Goal: Task Accomplishment & Management: Use online tool/utility

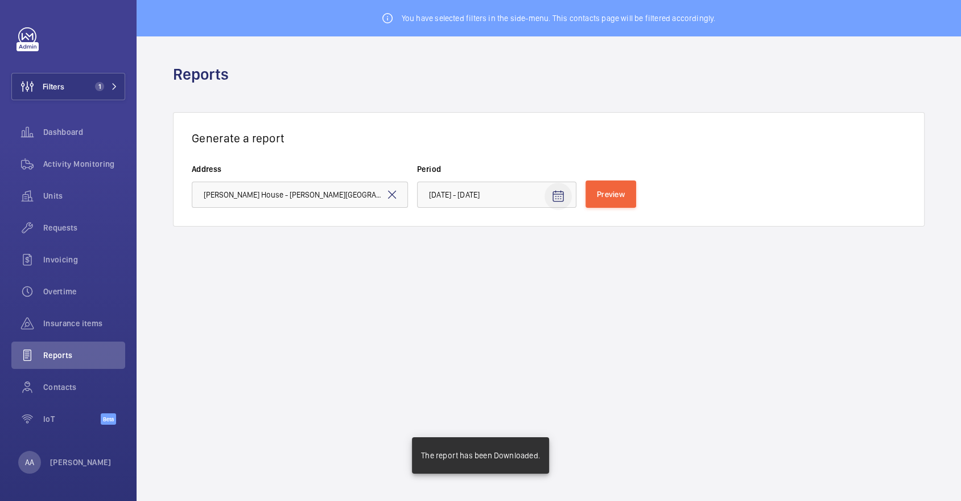
click at [568, 192] on span "Open calendar" at bounding box center [557, 196] width 27 height 27
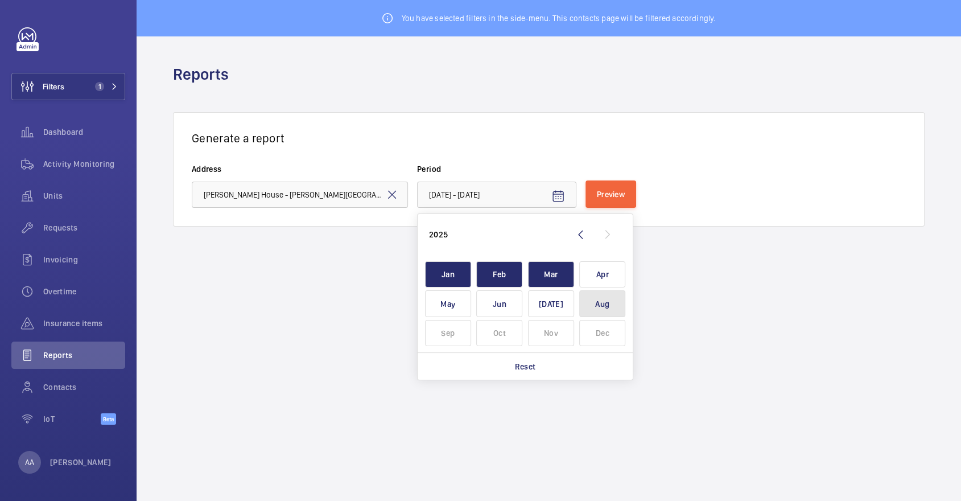
click at [593, 304] on span "Aug" at bounding box center [602, 303] width 46 height 27
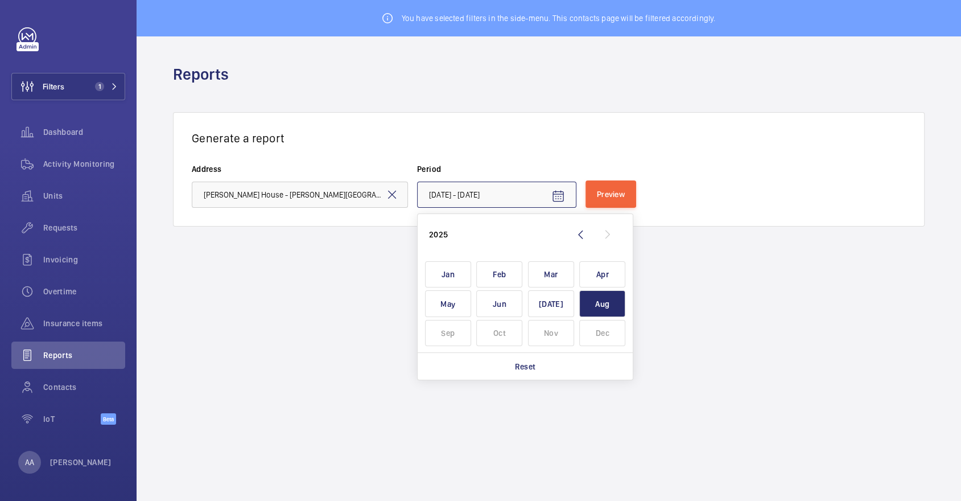
click at [476, 197] on input "[DATE] - [DATE]" at bounding box center [496, 194] width 159 height 26
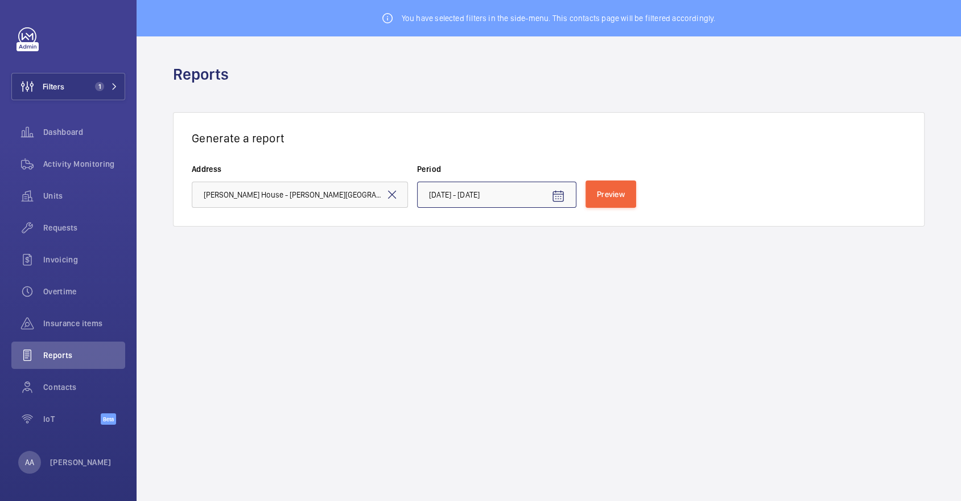
click at [487, 195] on input "[DATE] - [DATE]" at bounding box center [496, 194] width 159 height 26
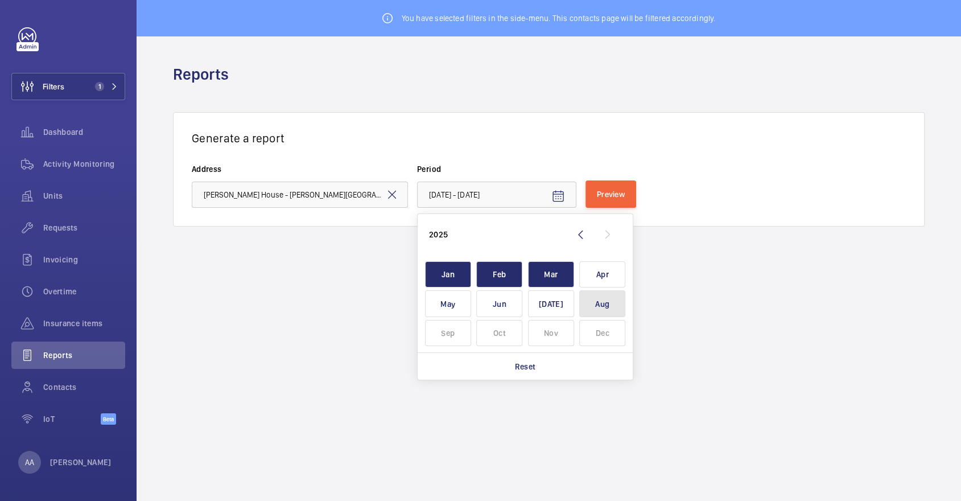
click at [613, 308] on span "Aug" at bounding box center [602, 303] width 46 height 27
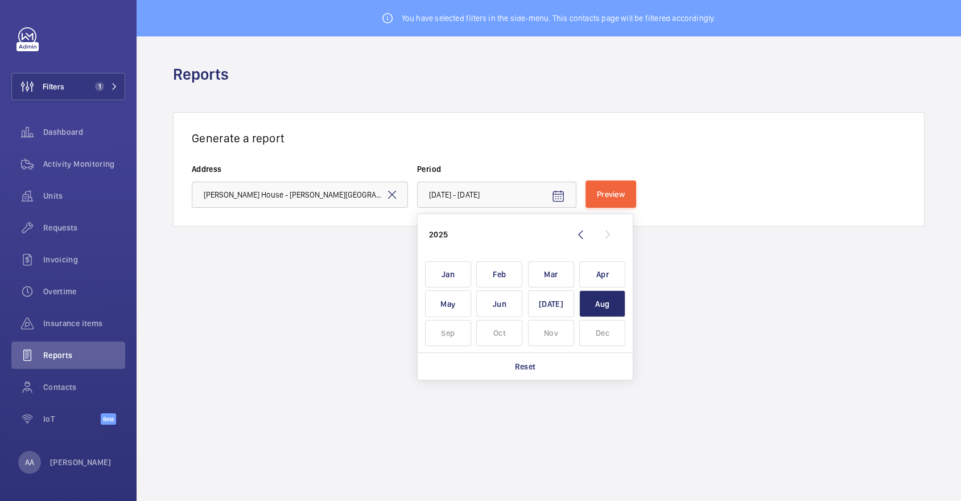
click at [542, 157] on div "Generate a report Address [PERSON_NAME][GEOGRAPHIC_DATA] - [PERSON_NAME][GEOGRA…" at bounding box center [548, 169] width 751 height 114
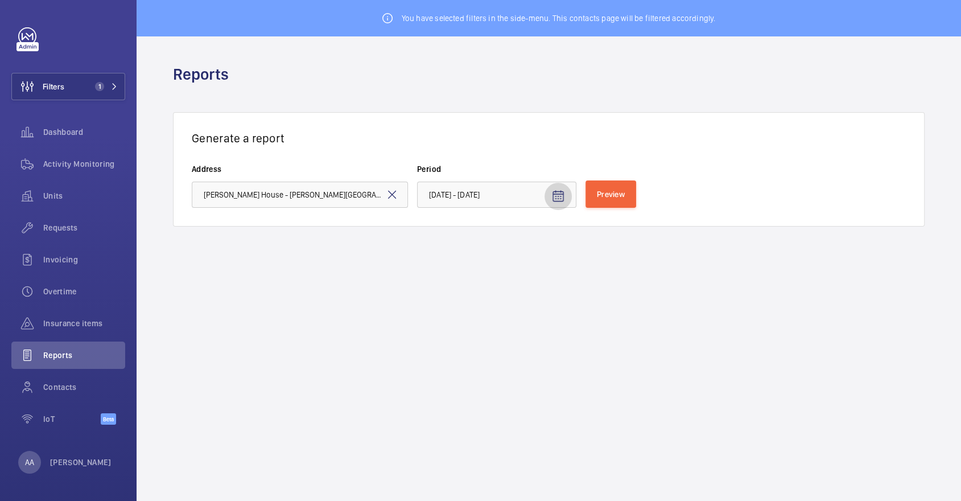
click at [563, 189] on mat-icon "Open calendar" at bounding box center [558, 196] width 14 height 14
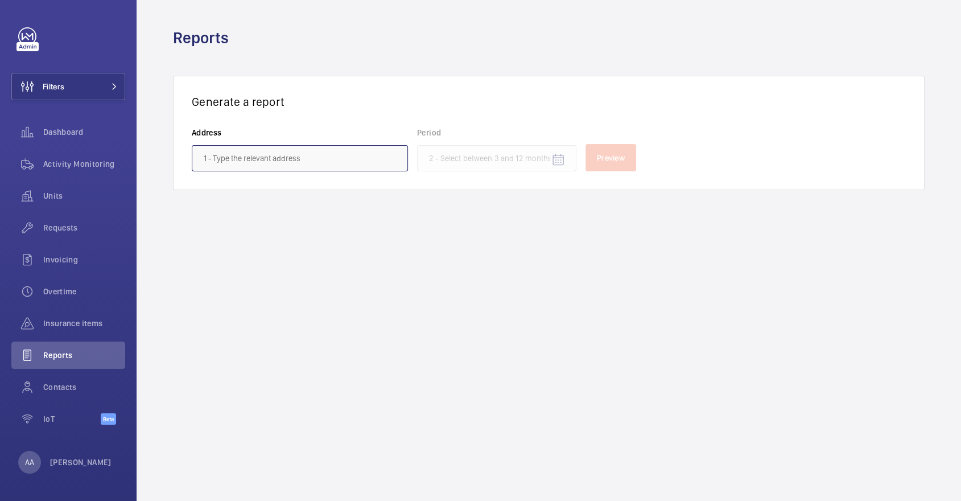
click at [356, 145] on input "text" at bounding box center [300, 158] width 216 height 26
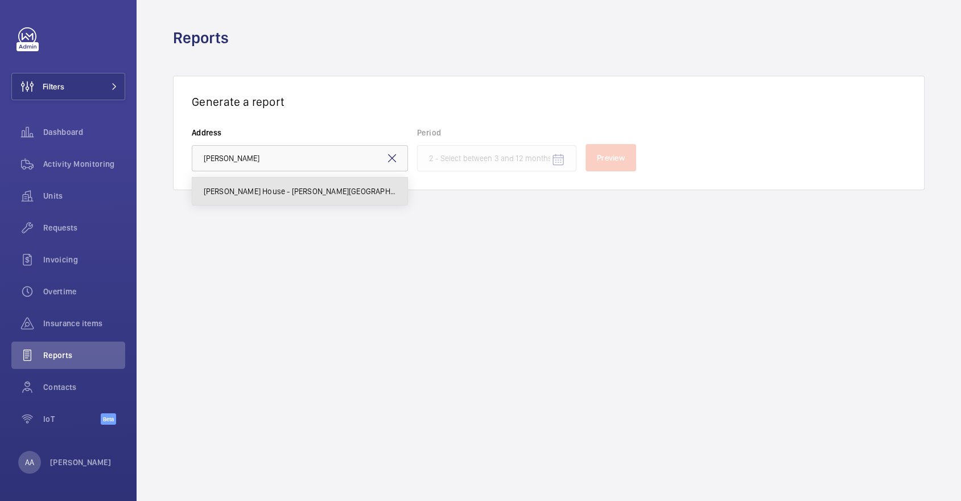
click at [328, 196] on mat-option "[PERSON_NAME] House - [PERSON_NAME][GEOGRAPHIC_DATA]" at bounding box center [299, 190] width 215 height 27
type input "[PERSON_NAME] House - [PERSON_NAME][GEOGRAPHIC_DATA]"
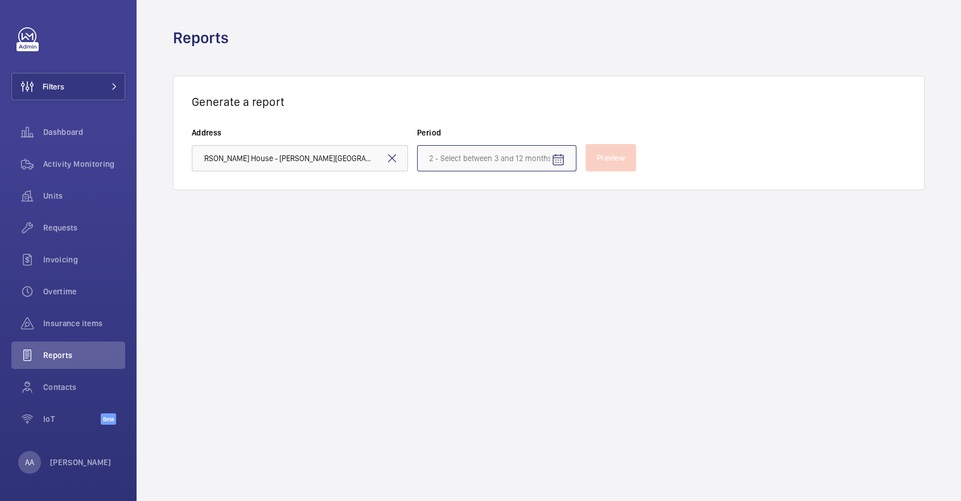
click at [539, 160] on input at bounding box center [496, 158] width 159 height 26
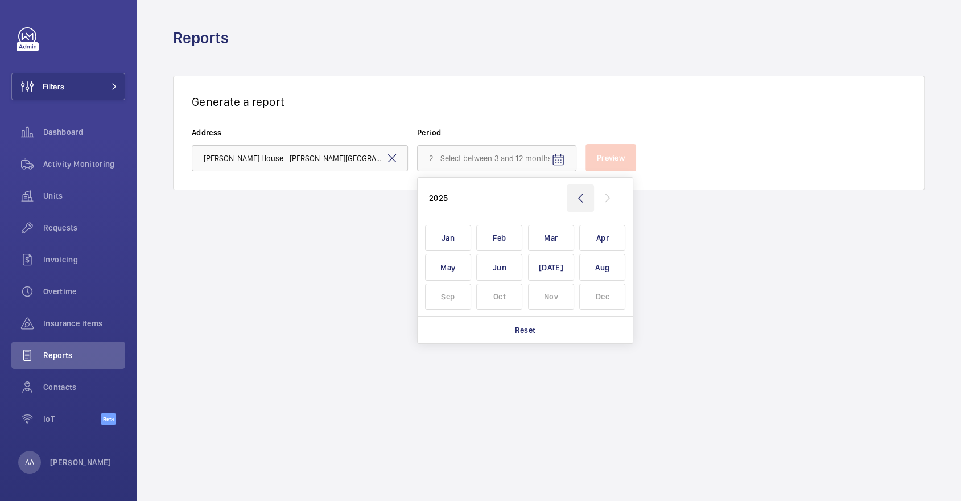
click at [576, 210] on wm-front-icon-button at bounding box center [580, 197] width 27 height 27
click at [604, 269] on span "Aug" at bounding box center [602, 267] width 46 height 27
click at [616, 197] on wm-front-icon-button at bounding box center [607, 197] width 27 height 27
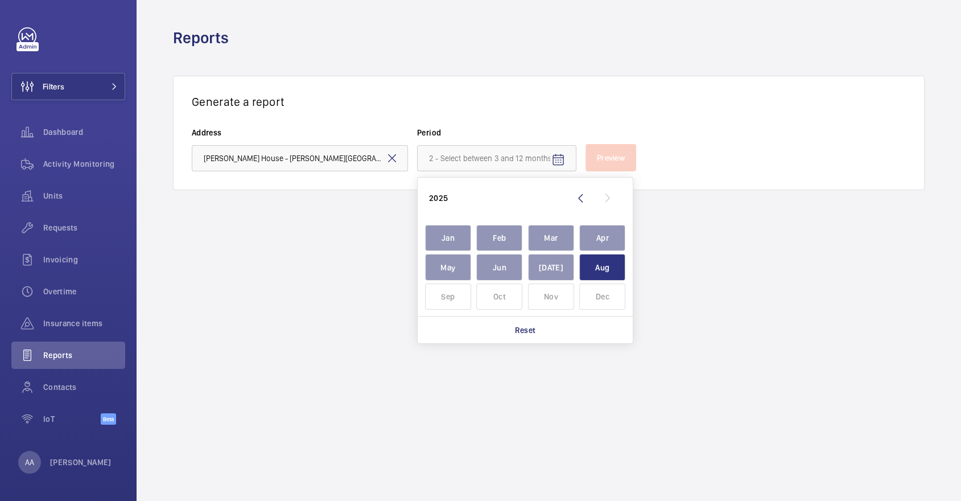
click at [597, 266] on span "Aug" at bounding box center [602, 267] width 46 height 27
type input "August 2024 - August 2025"
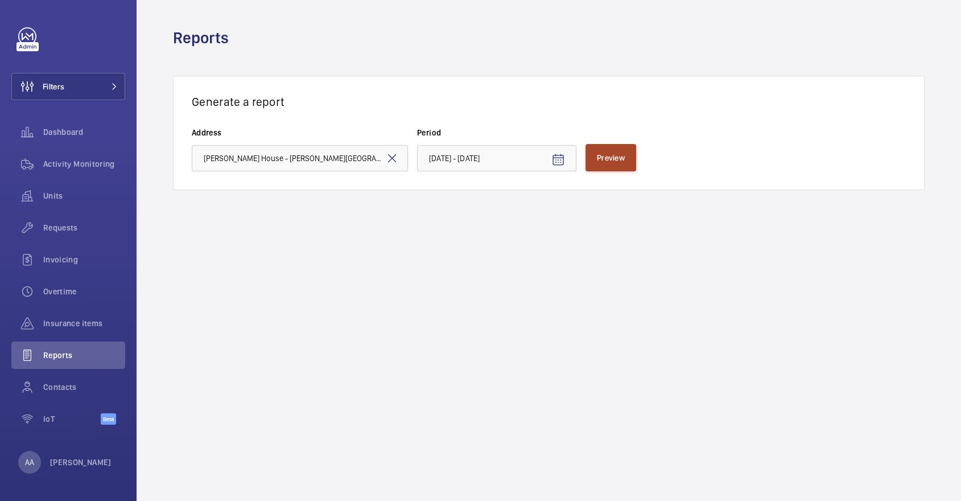
click at [621, 149] on button "Preview" at bounding box center [610, 157] width 51 height 27
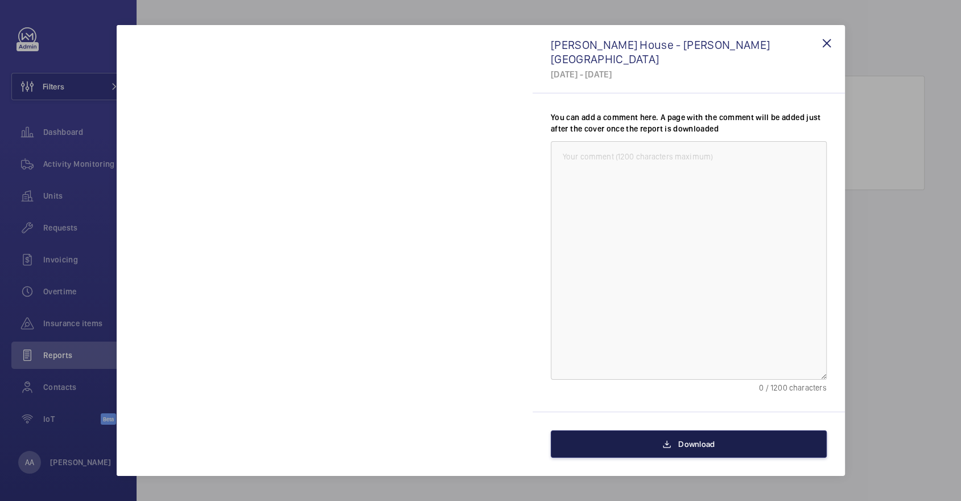
click at [691, 445] on span "Download" at bounding box center [696, 443] width 36 height 9
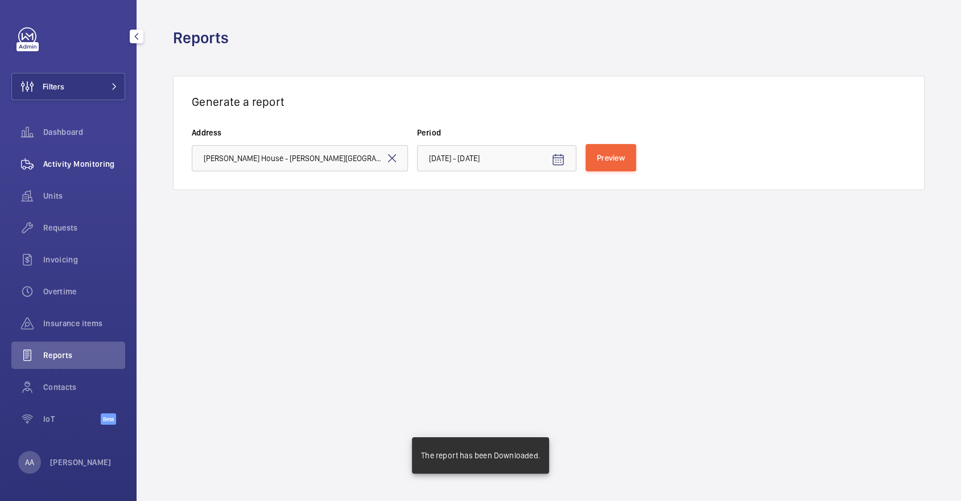
click at [66, 164] on span "Activity Monitoring" at bounding box center [84, 163] width 82 height 11
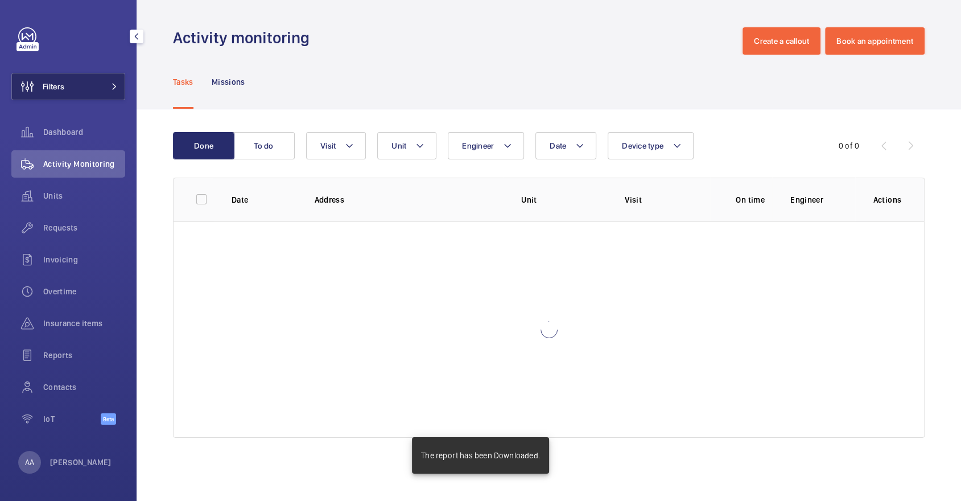
click at [71, 89] on button "Filters" at bounding box center [68, 86] width 114 height 27
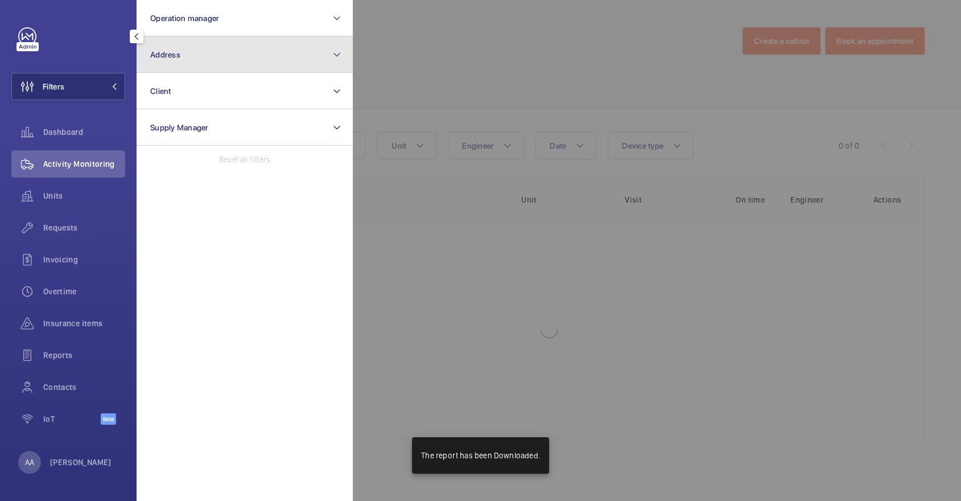
click at [199, 71] on button "Address" at bounding box center [245, 54] width 216 height 36
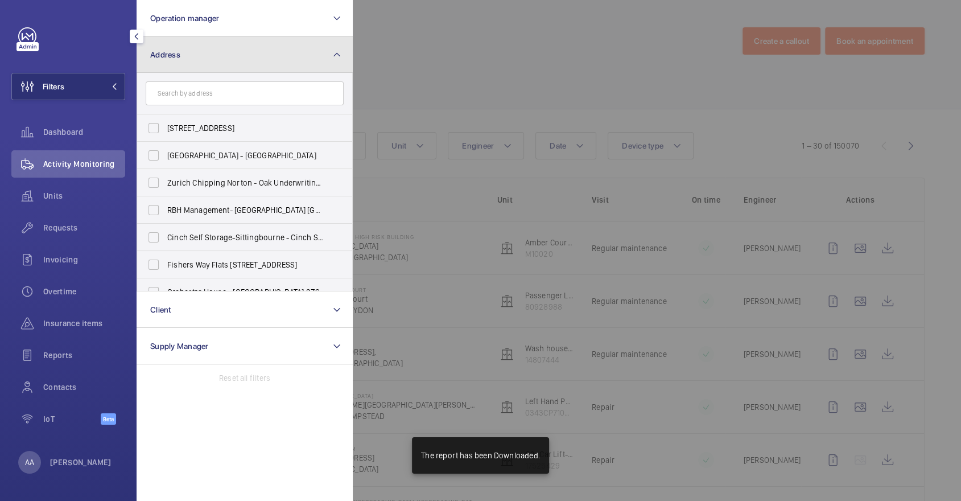
click at [188, 59] on button "Address" at bounding box center [245, 54] width 216 height 36
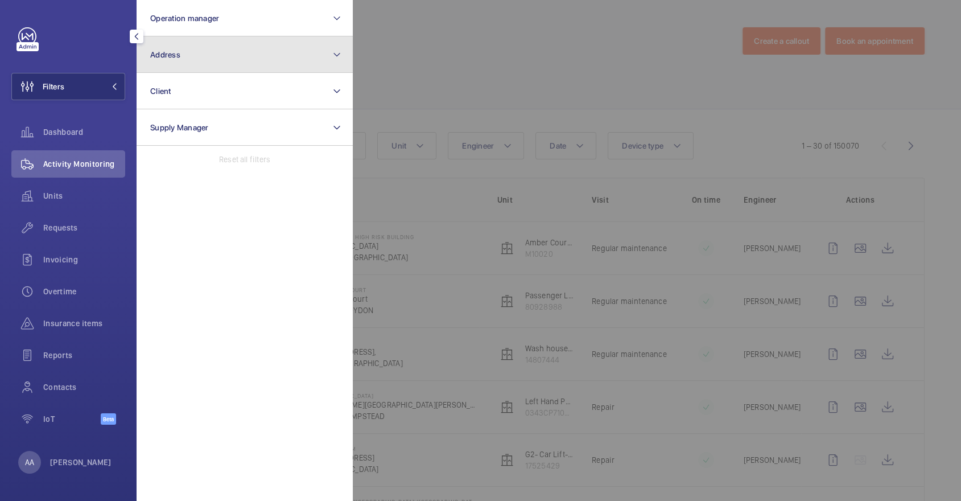
click at [188, 59] on button "Address" at bounding box center [245, 54] width 216 height 36
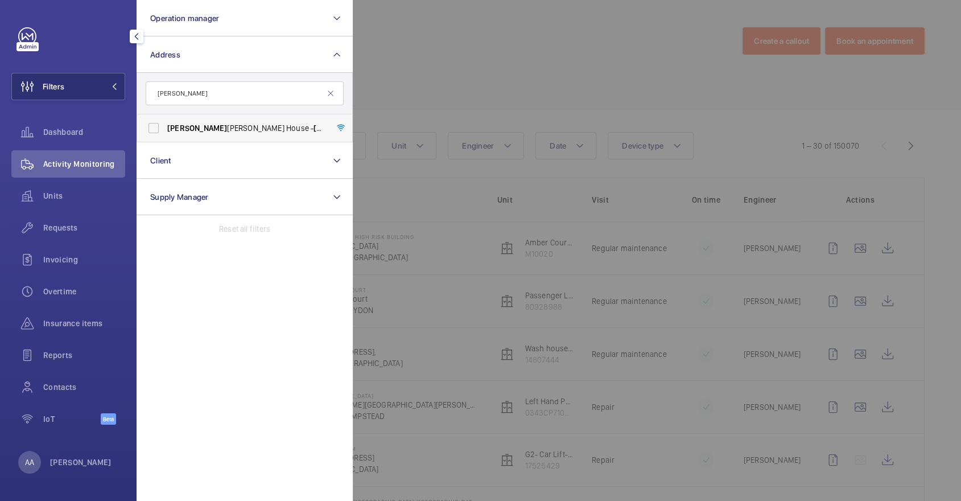
type input "nye"
click at [221, 125] on span "Nye Bevan House - Nye Bevan House, LONDON SW6 7TB" at bounding box center [245, 127] width 156 height 11
click at [165, 125] on input "Nye Bevan House - Nye Bevan House, LONDON SW6 7TB" at bounding box center [153, 128] width 23 height 23
checkbox input "true"
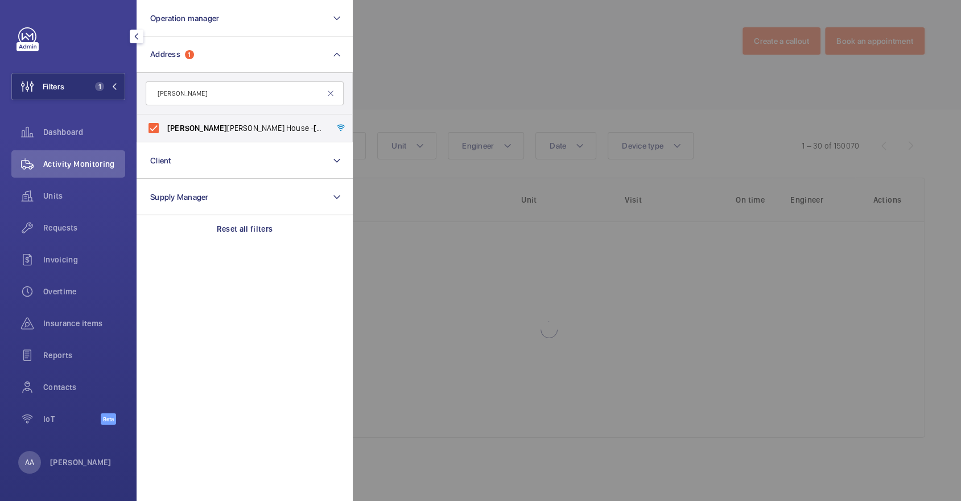
click at [592, 86] on div at bounding box center [833, 250] width 961 height 501
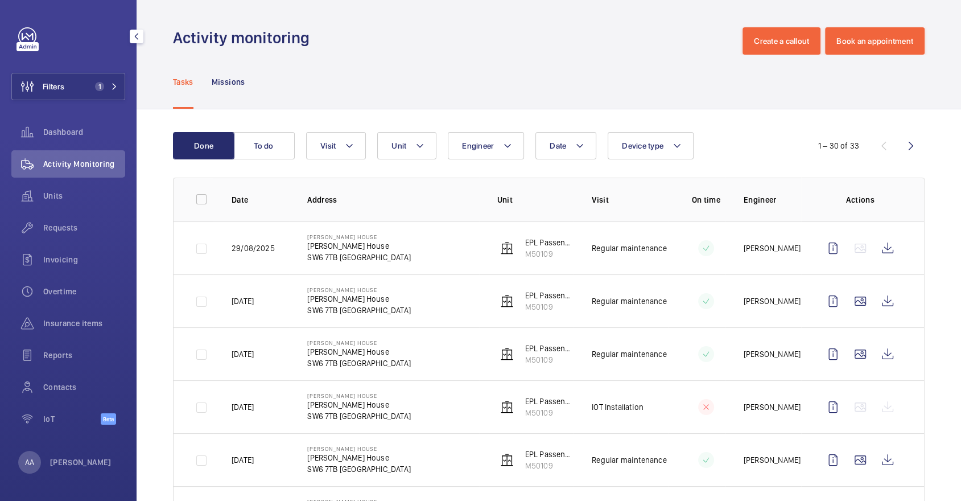
click at [92, 67] on div "Filters 1 Dashboard Activity Monitoring Units Requests Invoicing Overtime Insur…" at bounding box center [68, 232] width 114 height 410
click at [100, 84] on span "1" at bounding box center [99, 86] width 9 height 9
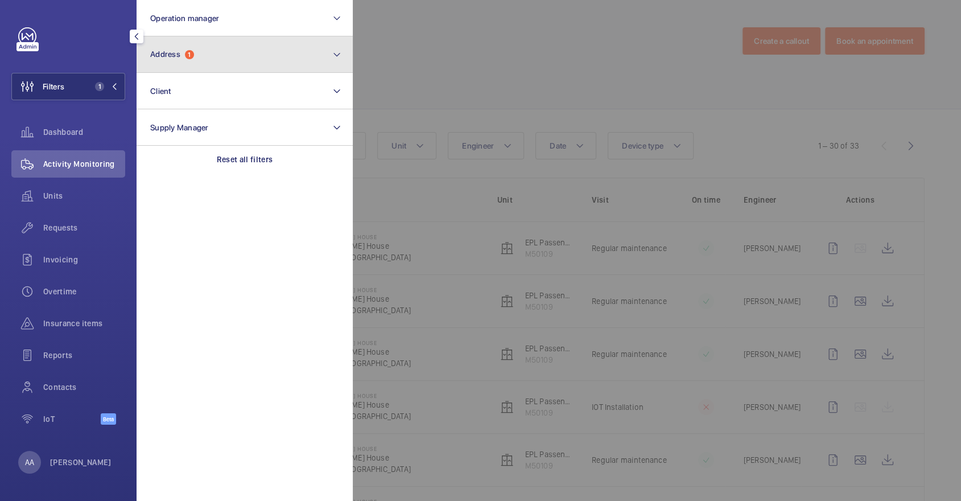
click at [220, 66] on button "Address 1" at bounding box center [245, 54] width 216 height 36
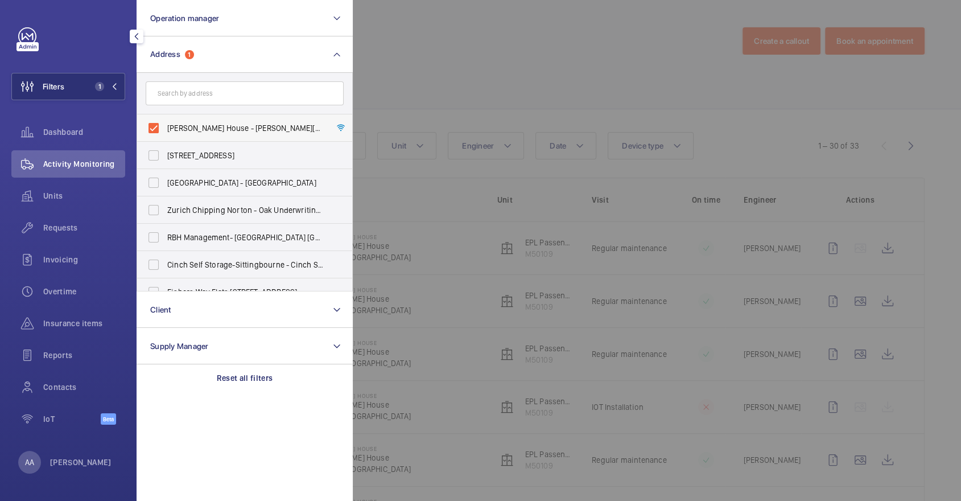
click at [216, 124] on span "[PERSON_NAME] House - [PERSON_NAME][GEOGRAPHIC_DATA]" at bounding box center [245, 127] width 156 height 11
click at [165, 124] on input "[PERSON_NAME] House - [PERSON_NAME][GEOGRAPHIC_DATA]" at bounding box center [153, 128] width 23 height 23
checkbox input "false"
click at [208, 96] on input "text" at bounding box center [245, 93] width 198 height 24
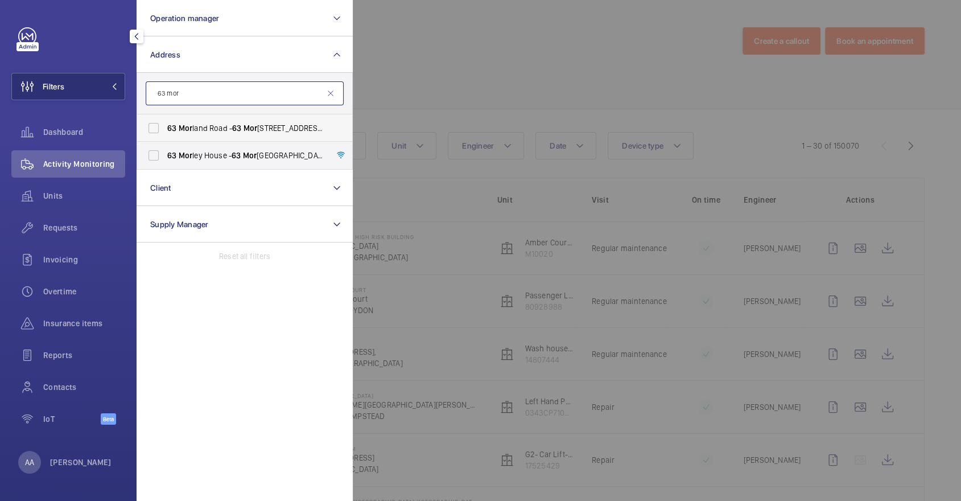
type input "63 mor"
click at [219, 124] on span "63 Mor land Road - 63 Mor land Road, LONDON CR0 6HA" at bounding box center [245, 127] width 156 height 11
click at [165, 124] on input "63 Mor land Road - 63 Mor land Road, LONDON CR0 6HA" at bounding box center [153, 128] width 23 height 23
checkbox input "true"
click at [455, 122] on div at bounding box center [833, 250] width 961 height 501
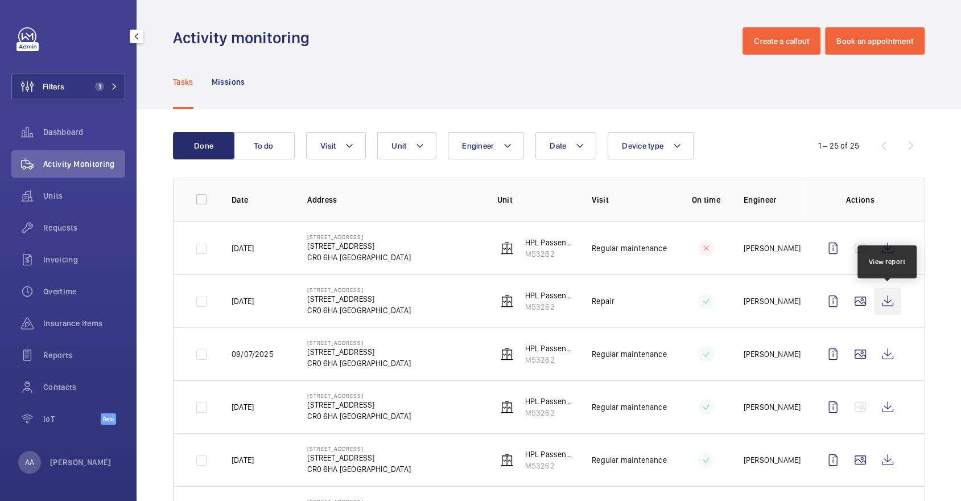
click at [898, 300] on wm-front-icon-button at bounding box center [887, 300] width 27 height 27
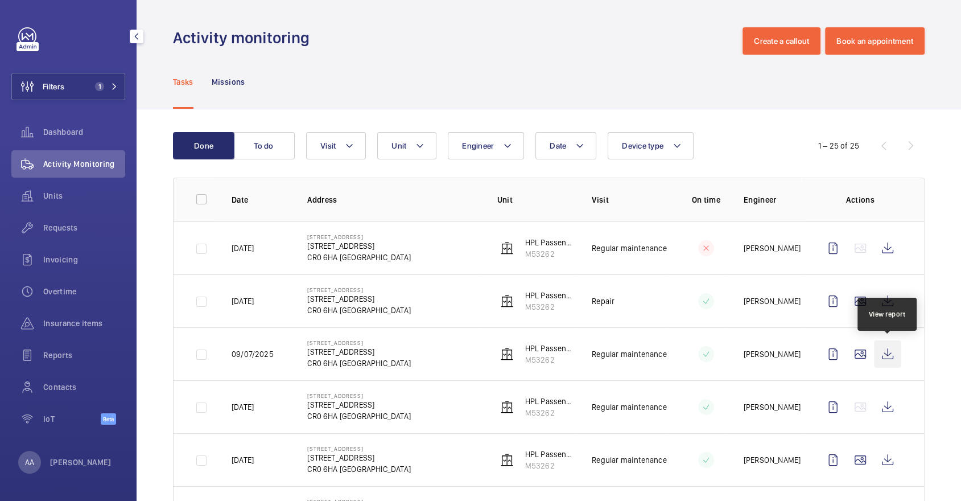
click at [882, 352] on wm-front-icon-button at bounding box center [887, 353] width 27 height 27
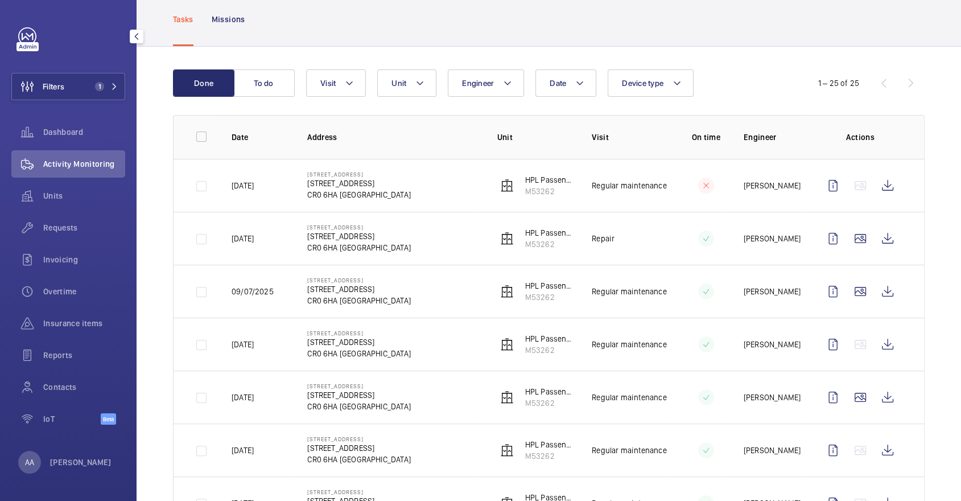
scroll to position [77, 0]
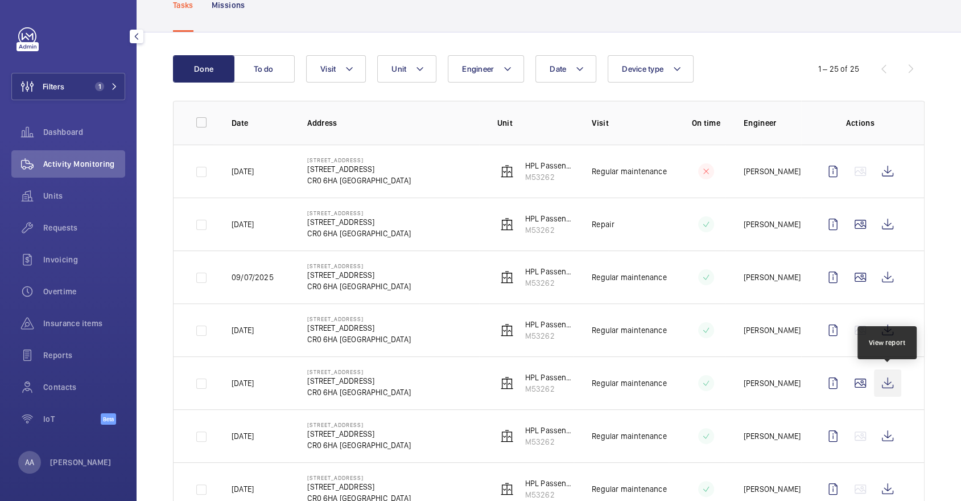
click at [884, 383] on wm-front-icon-button at bounding box center [887, 382] width 27 height 27
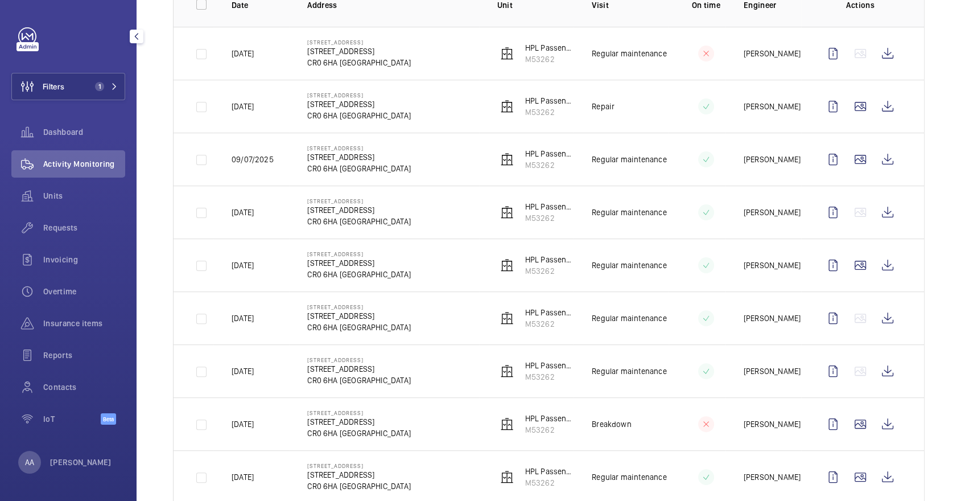
scroll to position [197, 0]
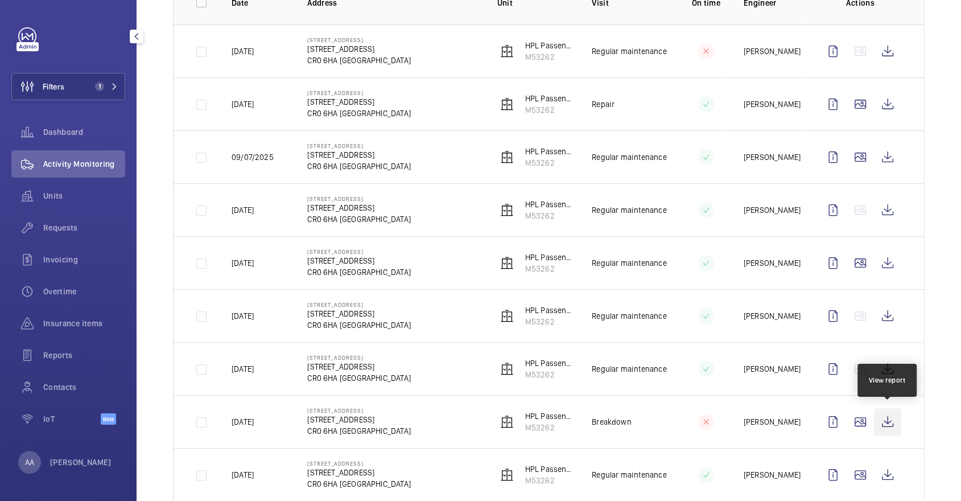
click at [891, 425] on wm-front-icon-button at bounding box center [887, 421] width 27 height 27
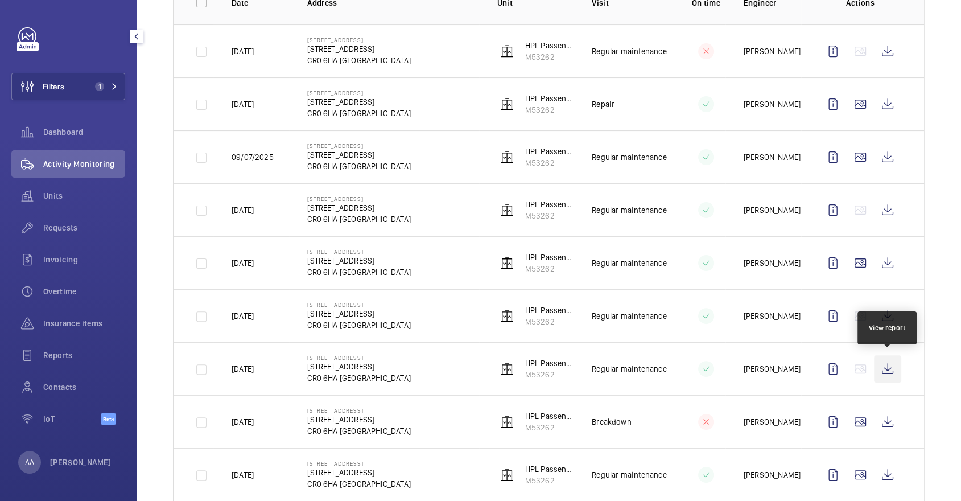
click at [883, 366] on wm-front-icon-button at bounding box center [887, 368] width 27 height 27
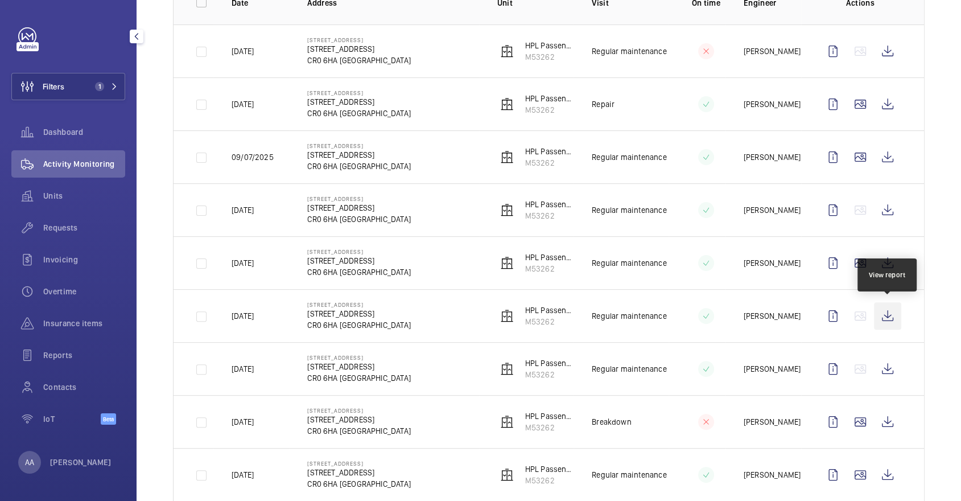
click at [880, 306] on wm-front-icon-button at bounding box center [887, 315] width 27 height 27
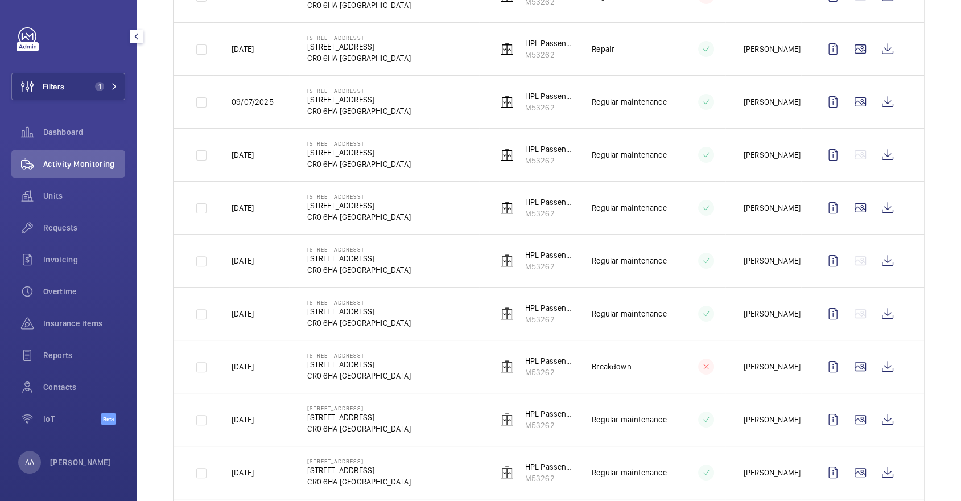
scroll to position [271, 0]
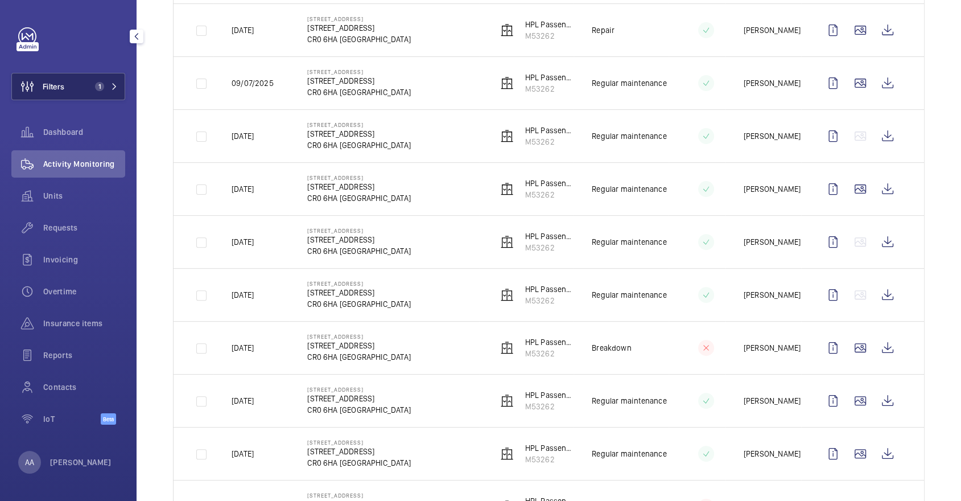
click at [105, 86] on span "1" at bounding box center [103, 86] width 27 height 9
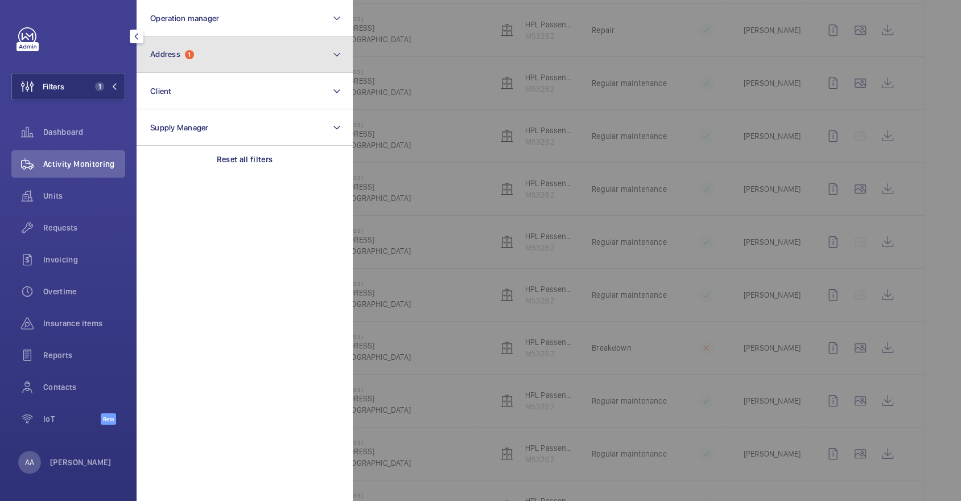
click at [212, 67] on button "Address 1" at bounding box center [245, 54] width 216 height 36
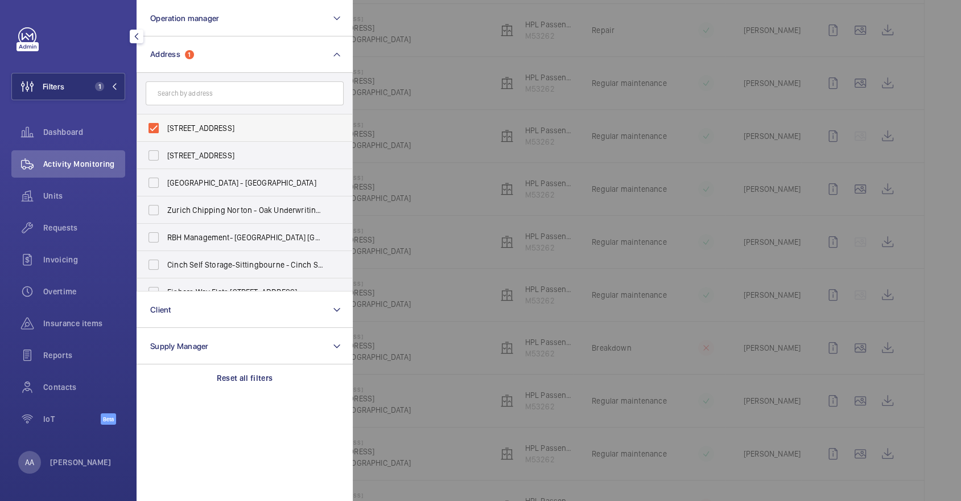
click at [209, 126] on span "63 Morland Road - 63 Morland Road, LONDON CR0 6HA" at bounding box center [245, 127] width 156 height 11
click at [165, 126] on input "63 Morland Road - 63 Morland Road, LONDON CR0 6HA" at bounding box center [153, 128] width 23 height 23
checkbox input "false"
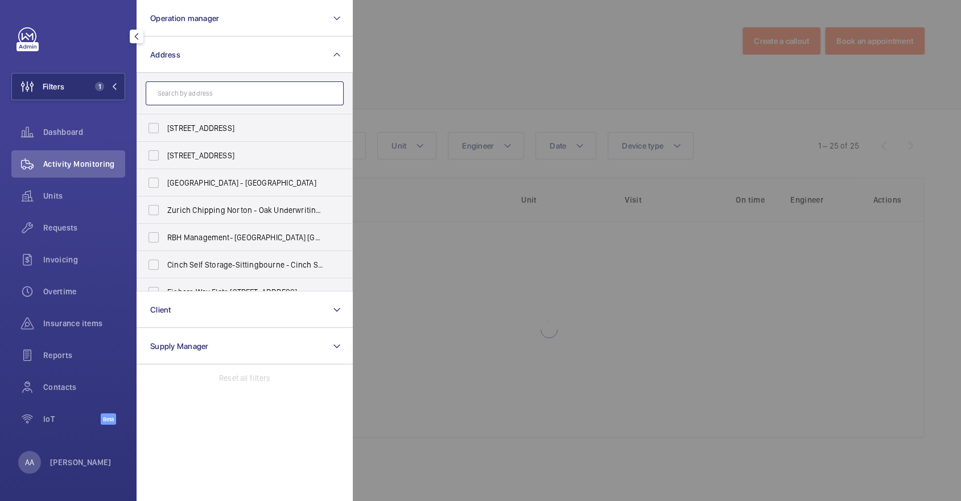
click at [202, 101] on input "text" at bounding box center [245, 93] width 198 height 24
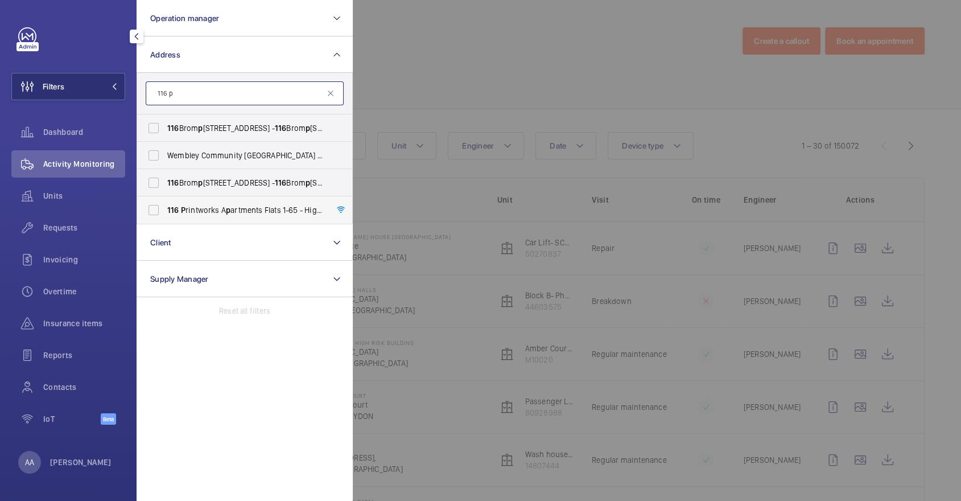
type input "116 p"
click at [238, 210] on span "116 P rintworks A p artments Flats 1-65 - High Risk Building - 116 P rintworks …" at bounding box center [245, 209] width 156 height 11
click at [165, 210] on input "116 P rintworks A p artments Flats 1-65 - High Risk Building - 116 P rintworks …" at bounding box center [153, 210] width 23 height 23
checkbox input "true"
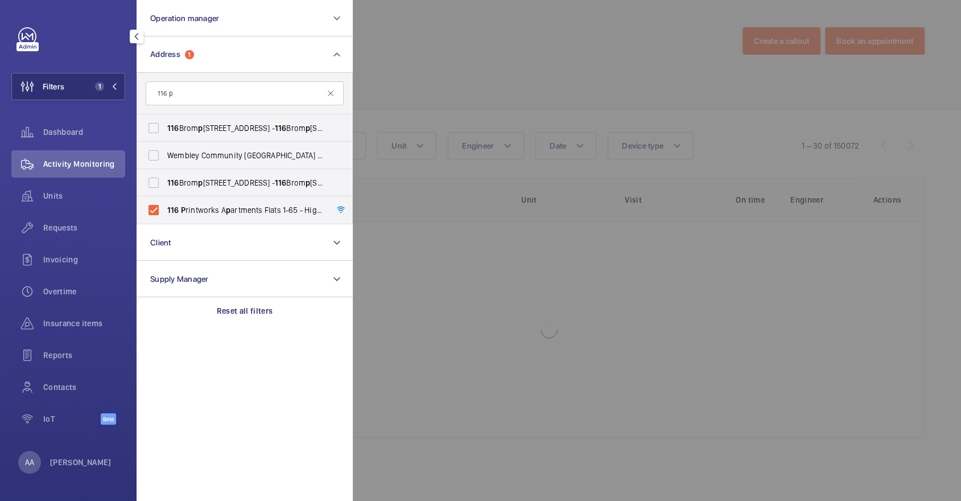
click at [528, 100] on div at bounding box center [833, 250] width 961 height 501
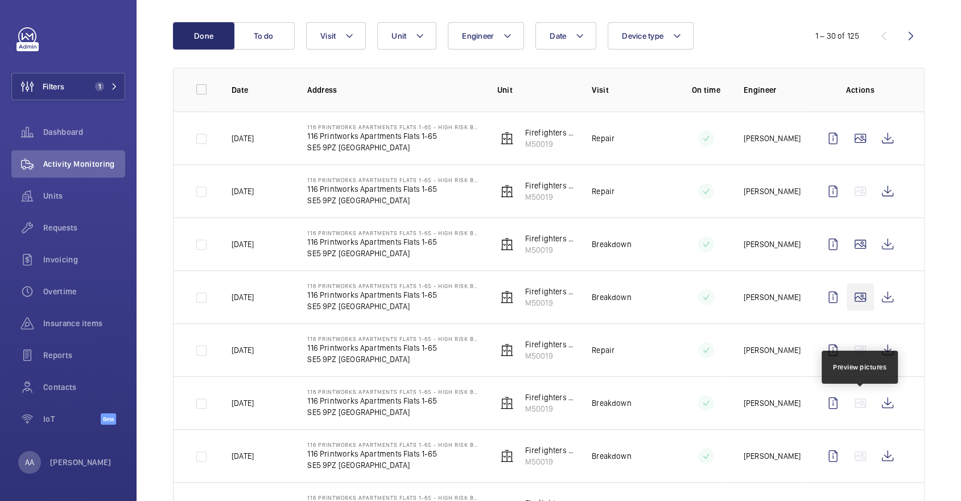
scroll to position [130, 0]
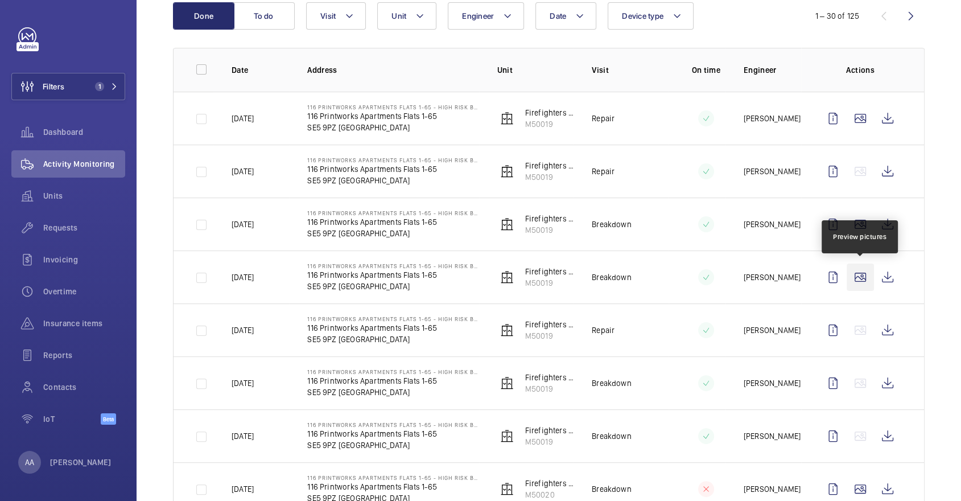
click at [863, 282] on wm-front-icon-button at bounding box center [859, 276] width 27 height 27
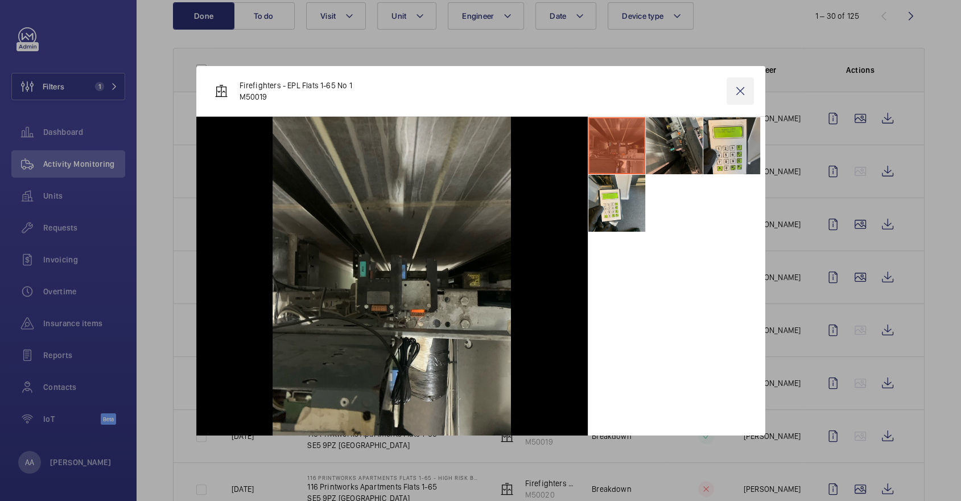
click at [737, 95] on wm-front-icon-button at bounding box center [739, 90] width 27 height 27
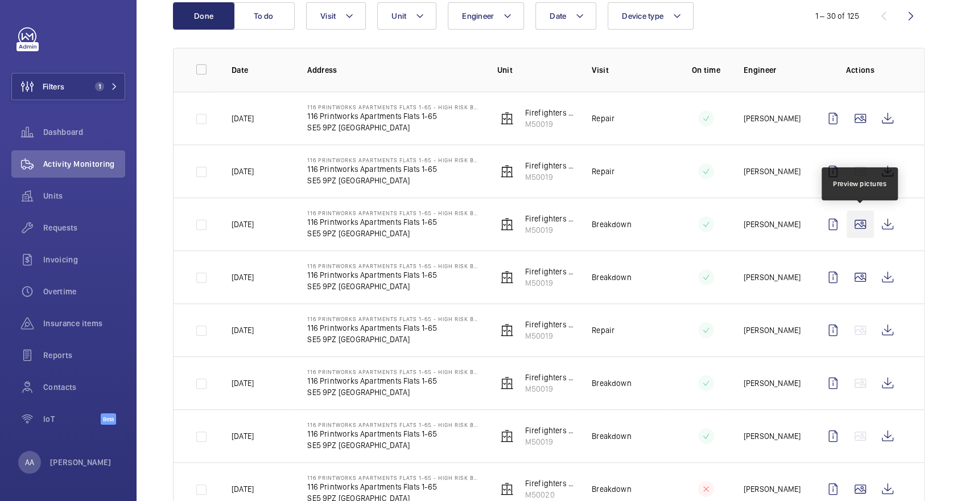
click at [852, 224] on wm-front-icon-button at bounding box center [859, 223] width 27 height 27
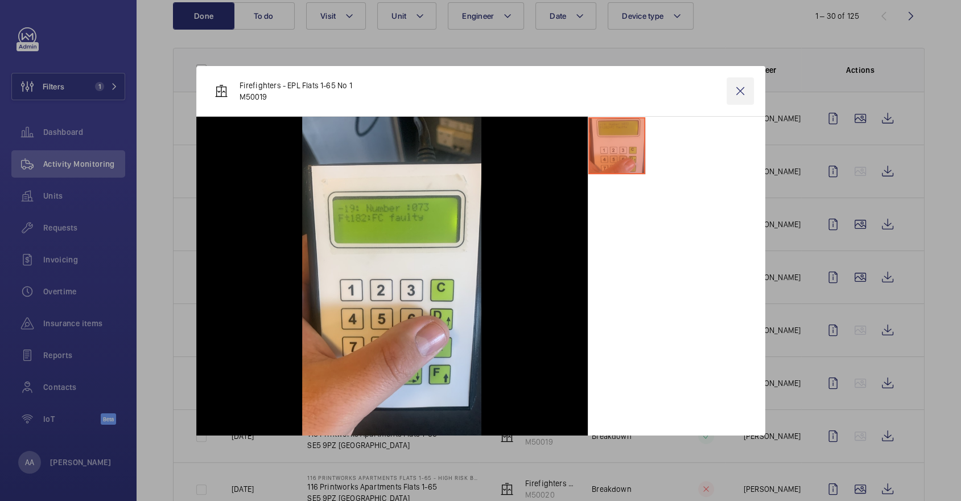
click at [746, 80] on wm-front-icon-button at bounding box center [739, 90] width 27 height 27
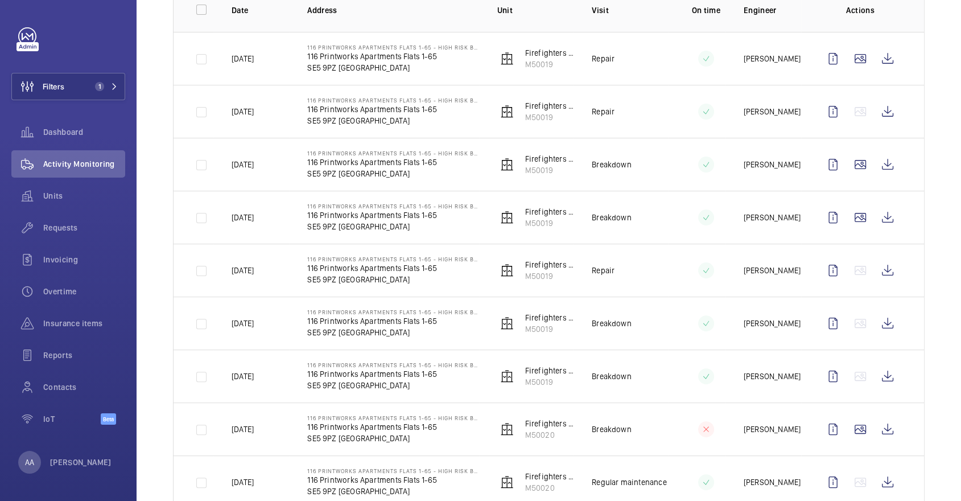
scroll to position [195, 0]
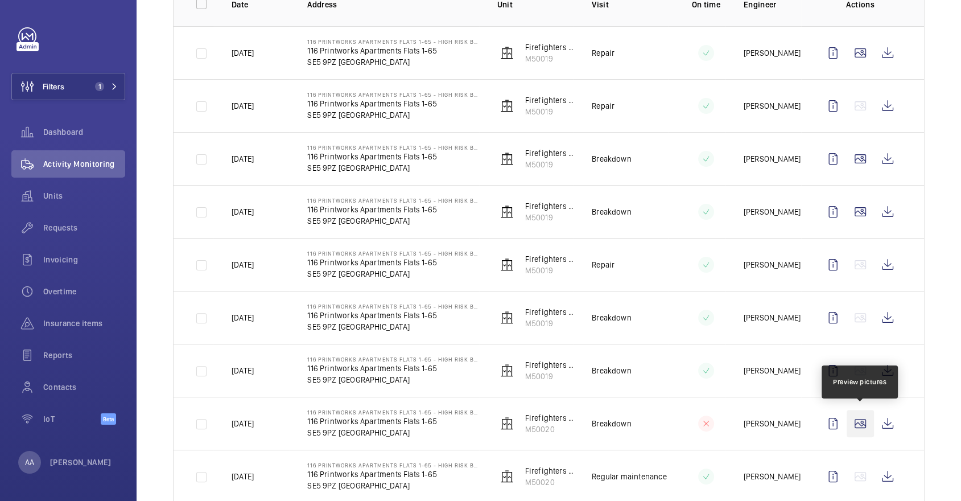
click at [864, 420] on wm-front-icon-button at bounding box center [859, 423] width 27 height 27
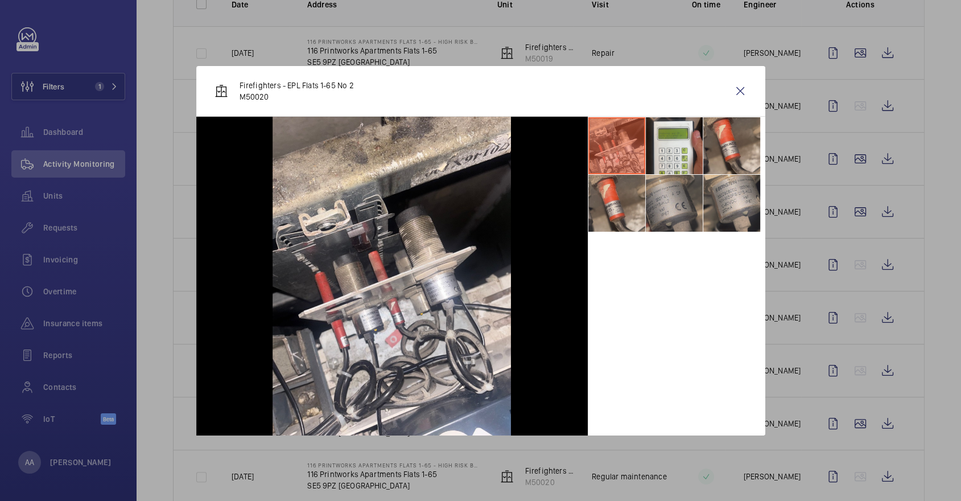
click at [672, 195] on li at bounding box center [674, 203] width 57 height 57
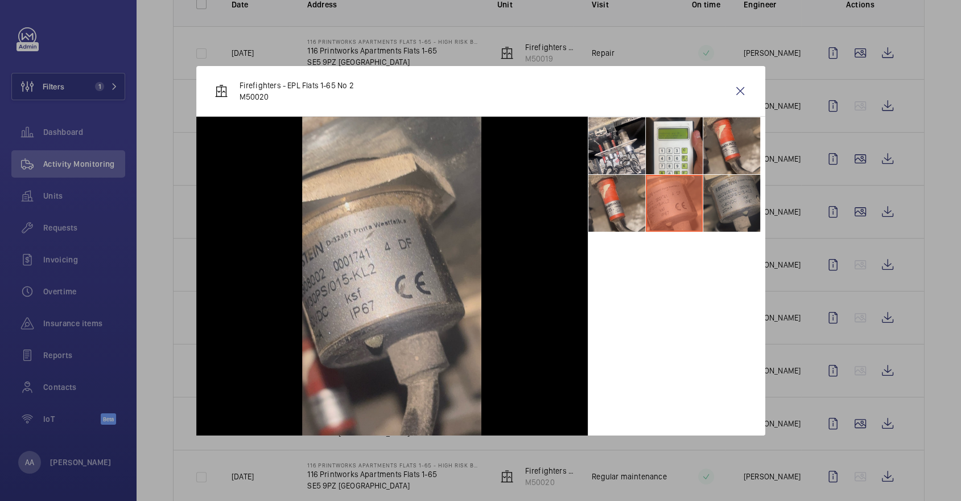
click at [725, 200] on li at bounding box center [731, 203] width 57 height 57
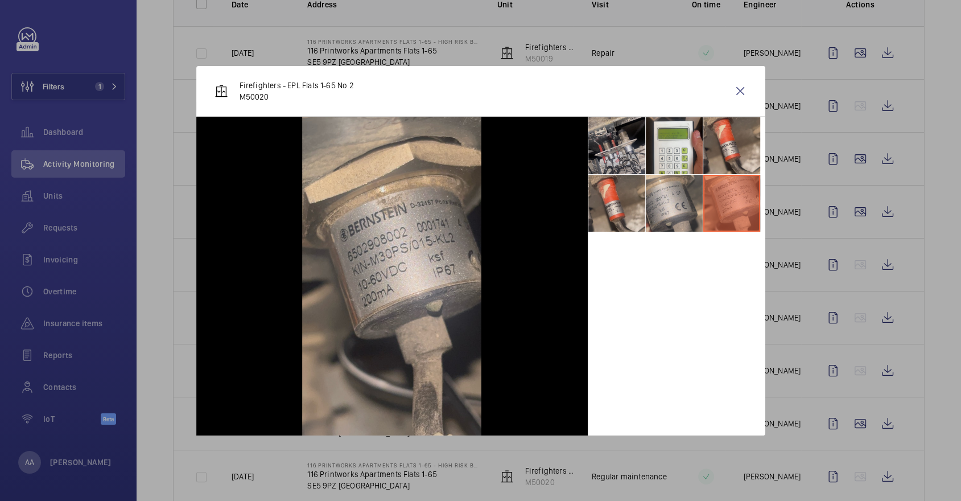
click at [609, 143] on li at bounding box center [616, 145] width 57 height 57
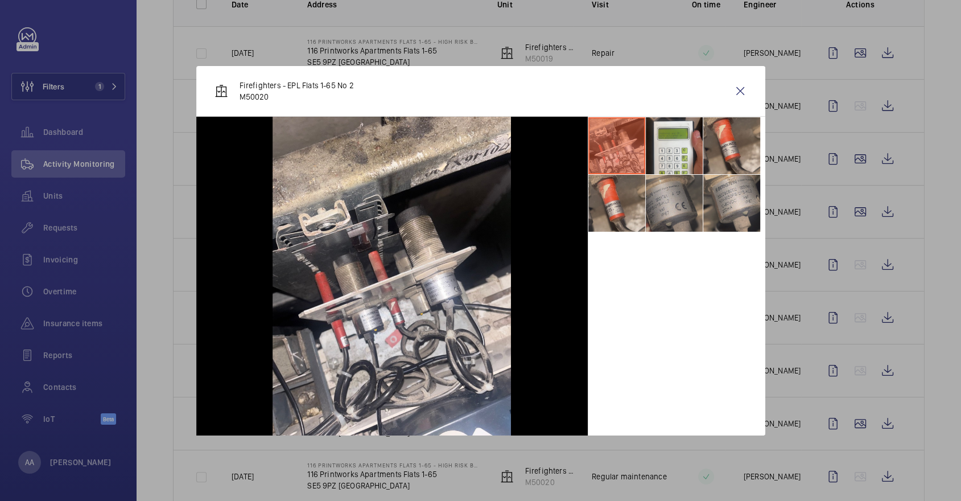
click at [666, 187] on li at bounding box center [674, 203] width 57 height 57
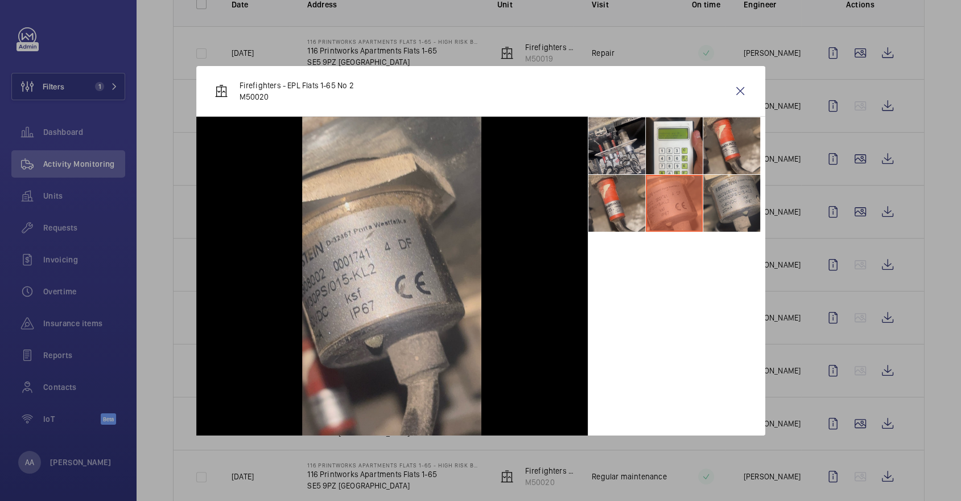
click at [612, 141] on li at bounding box center [616, 145] width 57 height 57
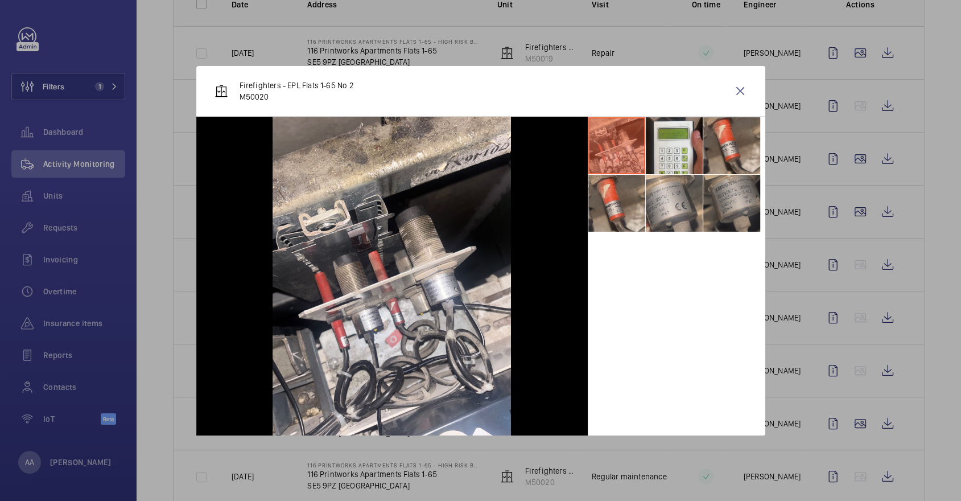
click at [707, 185] on li at bounding box center [731, 203] width 57 height 57
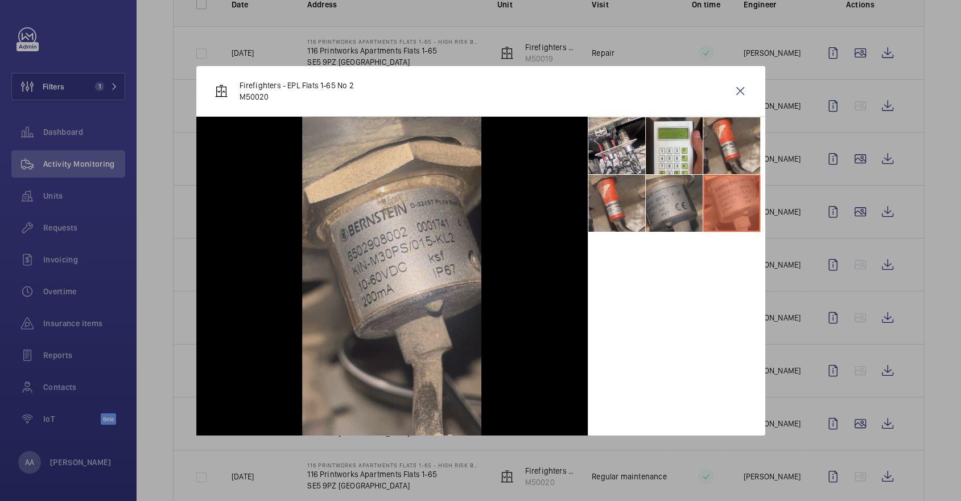
click at [672, 187] on li at bounding box center [674, 203] width 57 height 57
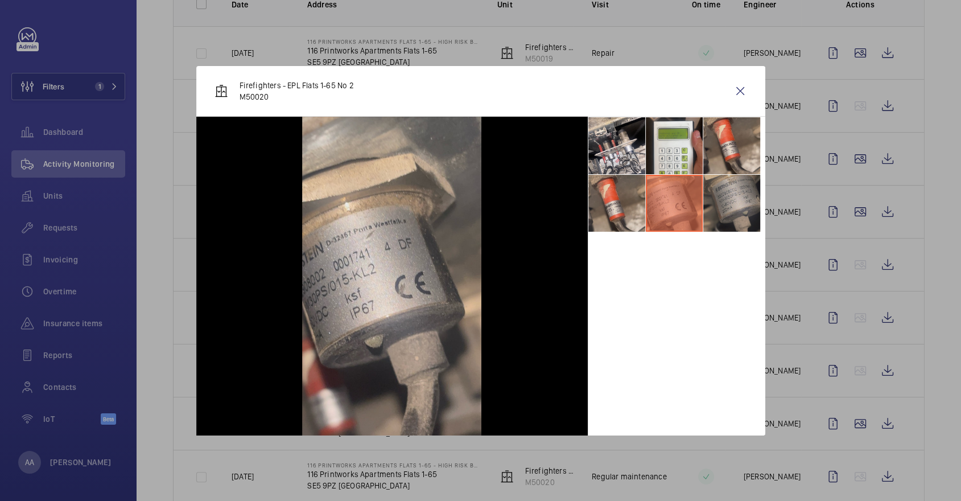
click at [724, 198] on li at bounding box center [731, 203] width 57 height 57
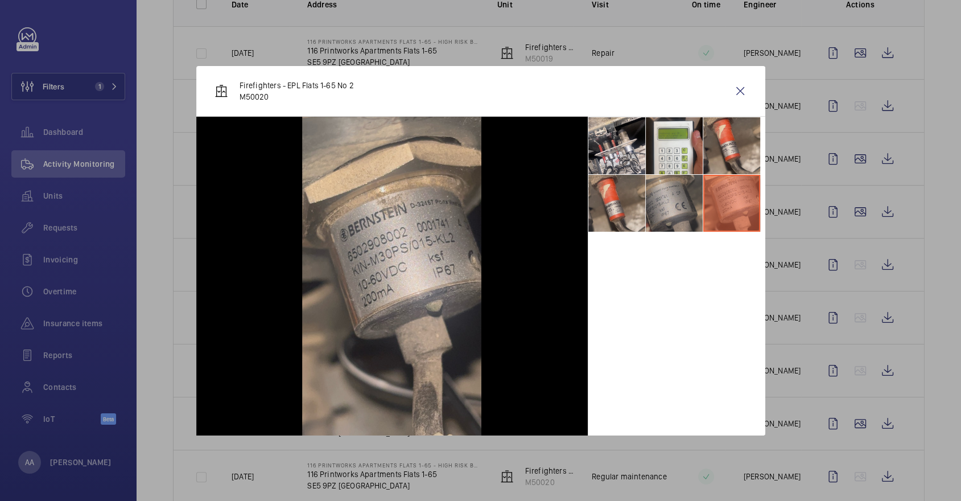
click at [670, 196] on li at bounding box center [674, 203] width 57 height 57
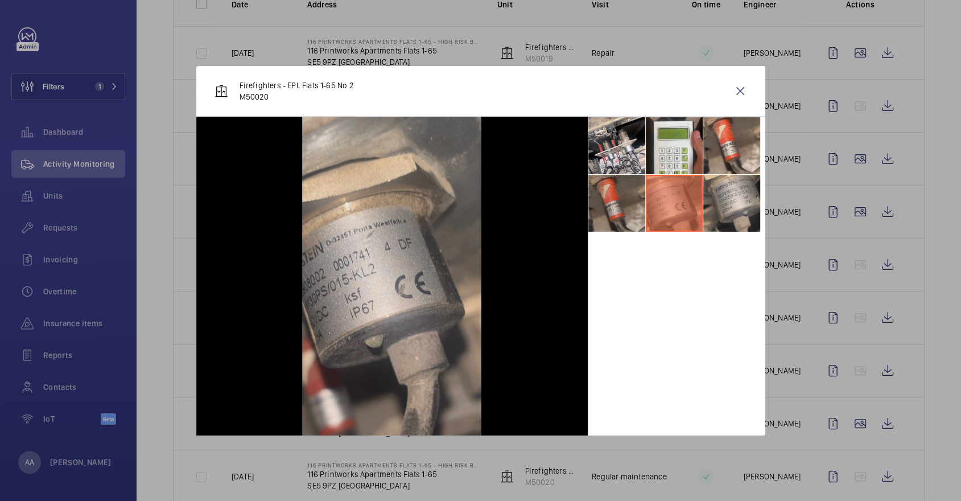
click at [607, 206] on li at bounding box center [616, 203] width 57 height 57
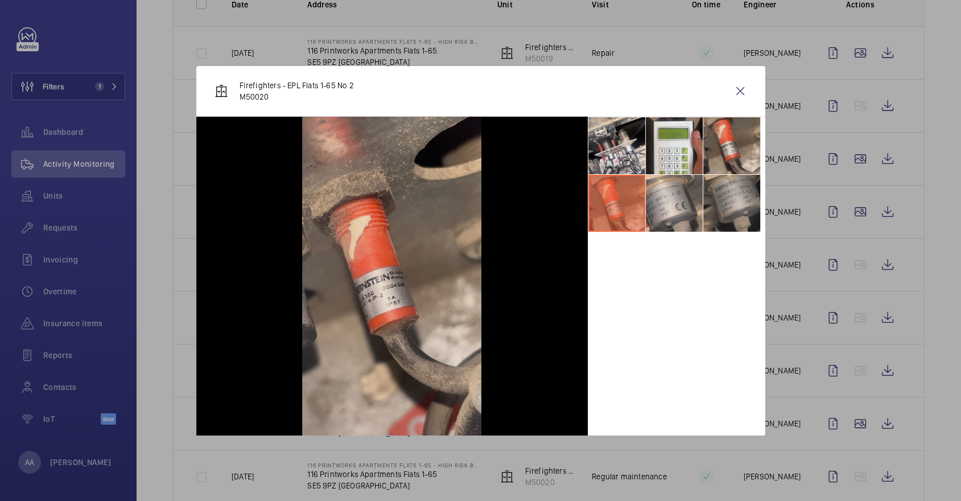
click at [734, 203] on li at bounding box center [731, 203] width 57 height 57
